Goal: Information Seeking & Learning: Learn about a topic

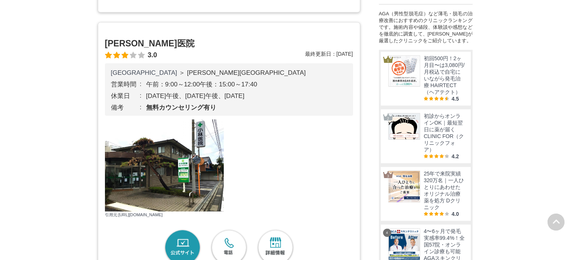
scroll to position [499, 0]
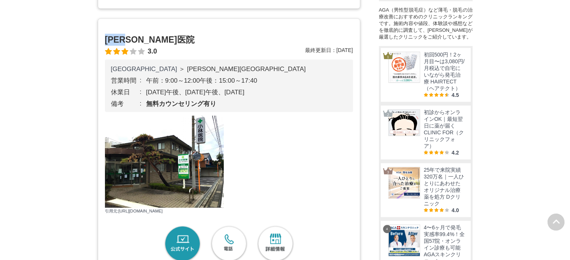
drag, startPoint x: 106, startPoint y: 63, endPoint x: 150, endPoint y: 63, distance: 44.2
click at [150, 46] on h2 "[PERSON_NAME]医院" at bounding box center [229, 40] width 248 height 12
copy h2 "[PERSON_NAME]医院"
click at [161, 57] on div "[PERSON_NAME]医院 3.0 最終更新日： [DATE] [GEOGRAPHIC_DATA] ＞ [PERSON_NAME][GEOGRAPHIC_…" at bounding box center [229, 220] width 262 height 404
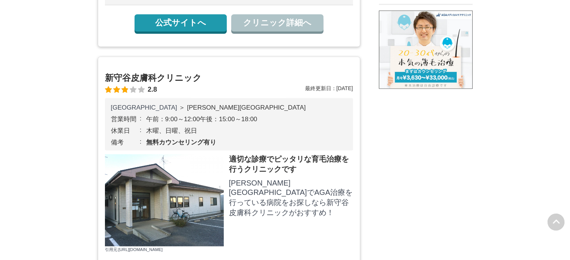
scroll to position [874, 0]
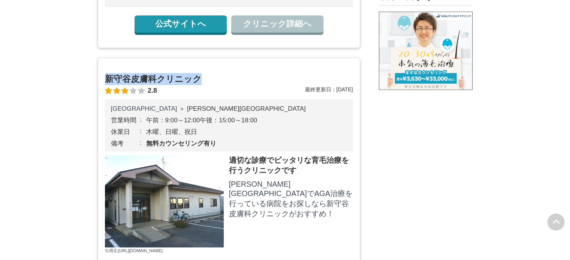
drag, startPoint x: 103, startPoint y: 114, endPoint x: 212, endPoint y: 113, distance: 108.6
copy h2 "新守谷皮膚科クリニック"
click at [152, 95] on dl "新守谷皮膚科クリニック 2.8 最終更新日： [DATE]" at bounding box center [229, 84] width 248 height 22
drag, startPoint x: 199, startPoint y: 113, endPoint x: 100, endPoint y: 114, distance: 98.5
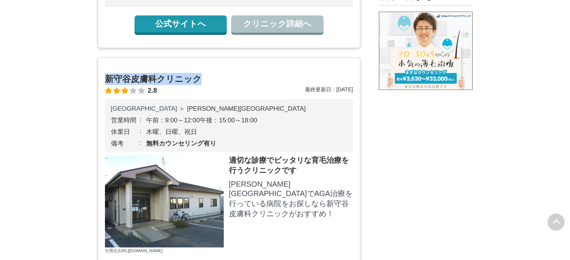
copy h2 "新守谷皮膚科クリニック"
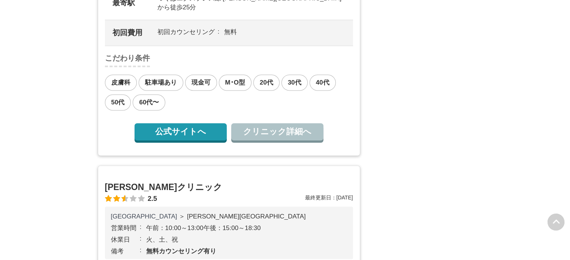
scroll to position [1373, 0]
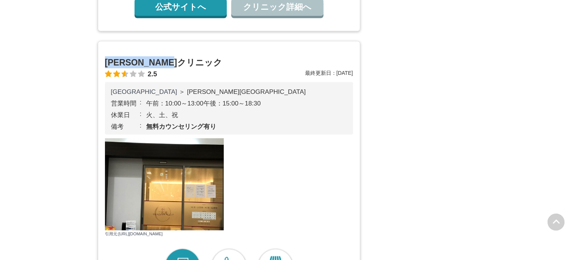
drag, startPoint x: 103, startPoint y: 109, endPoint x: 226, endPoint y: 105, distance: 122.2
click at [226, 105] on div "[PERSON_NAME]メディカルクリニック 2.5 最終更新日： [DATE] [GEOGRAPHIC_DATA] ＞ [PERSON_NAME][GEO…" at bounding box center [229, 243] width 262 height 404
copy h2 "[PERSON_NAME]クリニック"
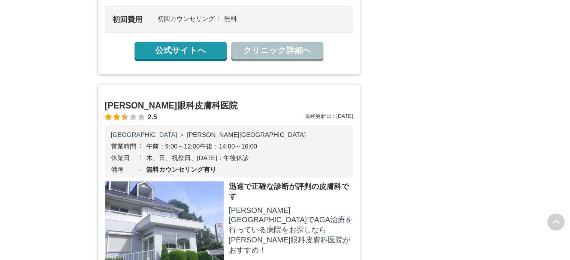
scroll to position [1748, 0]
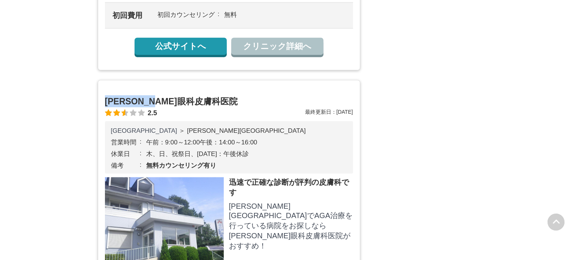
drag, startPoint x: 103, startPoint y: 162, endPoint x: 278, endPoint y: 166, distance: 175.7
copy h2 "[PERSON_NAME]眼科皮膚科医院"
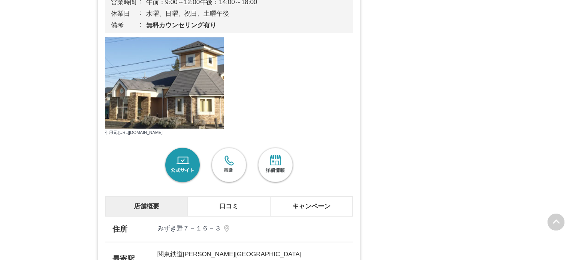
scroll to position [2372, 0]
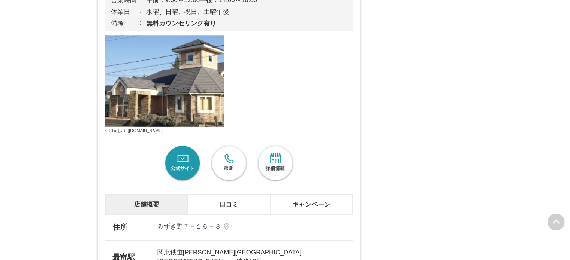
drag, startPoint x: 107, startPoint y: 31, endPoint x: 331, endPoint y: 29, distance: 224.0
copy h2 "医療法人広翔会 [PERSON_NAME]野クリニック"
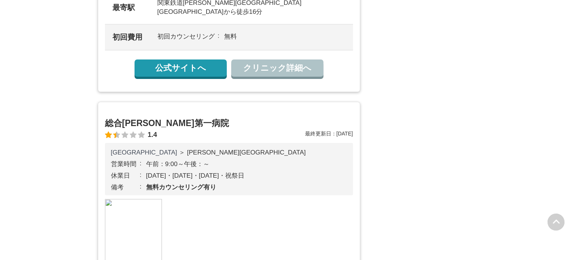
scroll to position [2747, 0]
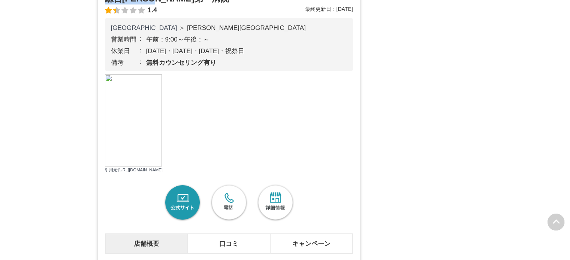
drag, startPoint x: 103, startPoint y: 79, endPoint x: 216, endPoint y: 78, distance: 112.4
click at [216, 78] on div "総合[PERSON_NAME]第一病院 1.4 最終更新日： [DATE] [GEOGRAPHIC_DATA] ＞ [PERSON_NAME][GEOGRAP…" at bounding box center [229, 179] width 262 height 404
copy h2 "総合[PERSON_NAME]第一病院"
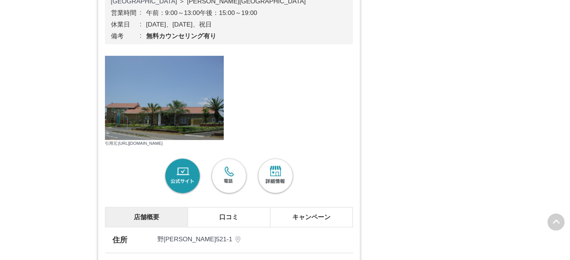
scroll to position [3121, 0]
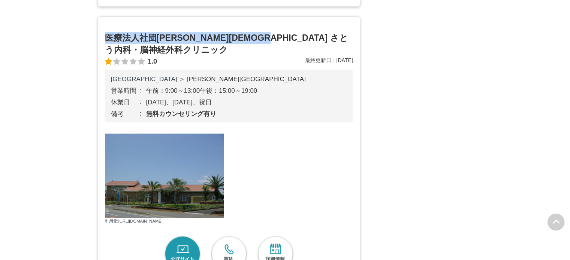
drag, startPoint x: 103, startPoint y: 123, endPoint x: 327, endPoint y: 115, distance: 224.1
click at [327, 115] on div "医療法人社団[PERSON_NAME][DEMOGRAPHIC_DATA] さとう内科・脳神経外科クリニック 1.0 最終更新日： [DATE] [GEOGR…" at bounding box center [229, 224] width 262 height 416
copy h2 "医療法人社団[PERSON_NAME][DEMOGRAPHIC_DATA] さとう内科・脳神経外科クリニック"
